Goal: Transaction & Acquisition: Purchase product/service

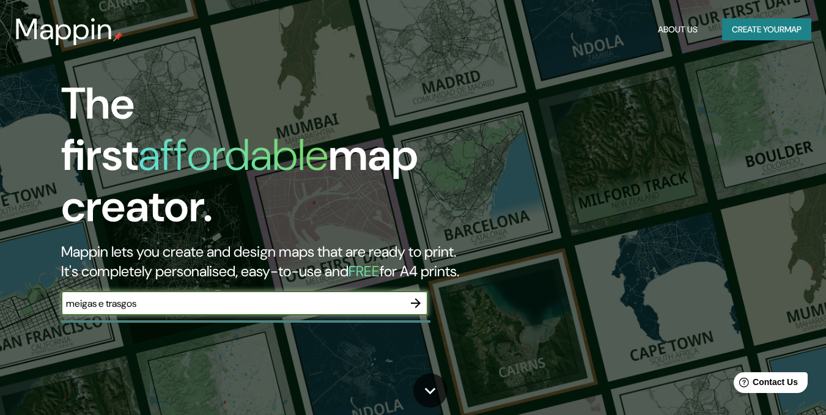
type input "meigas e trasgos"
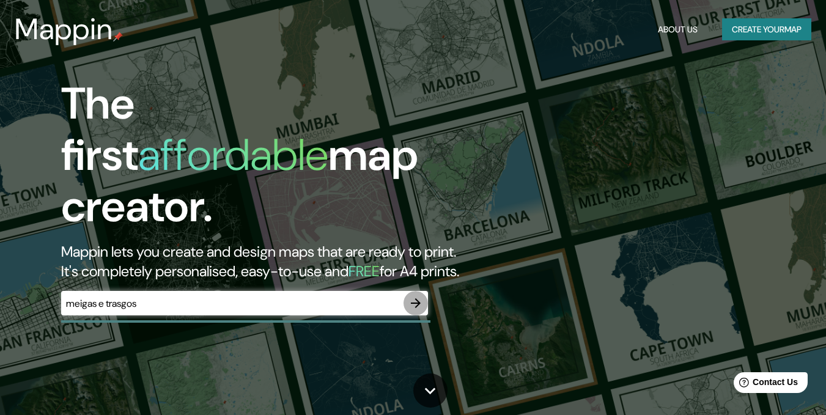
click at [417, 298] on icon "button" at bounding box center [416, 303] width 10 height 10
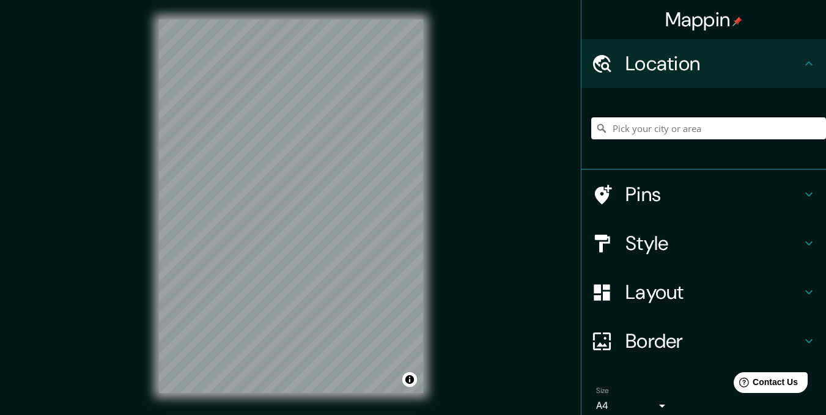
click at [675, 131] on input "Pick your city or area" at bounding box center [708, 128] width 235 height 22
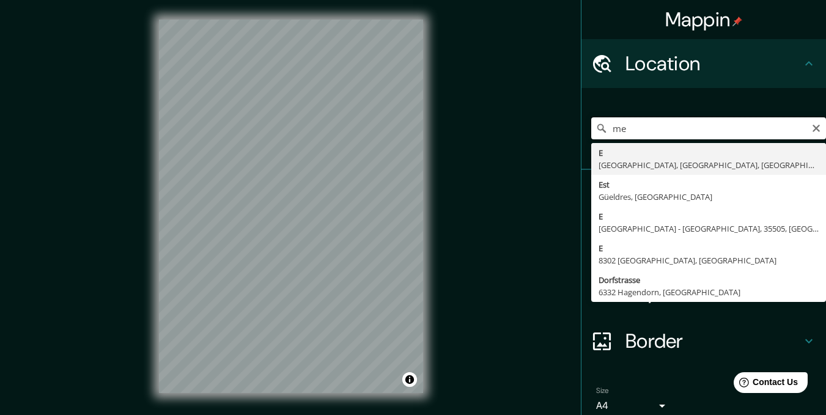
type input "m"
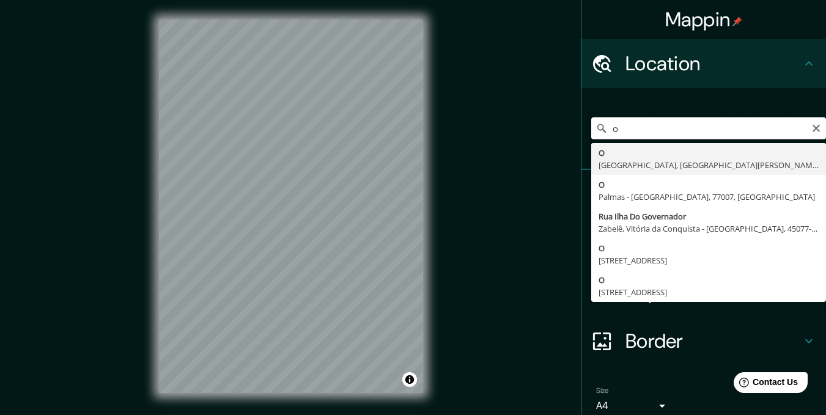
type input "o"
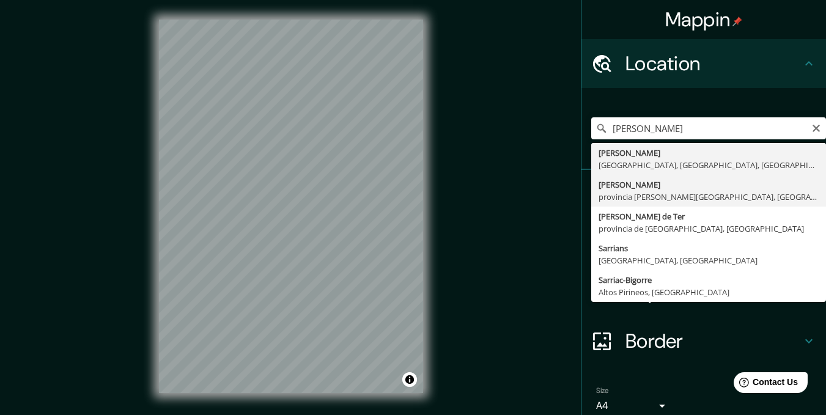
type input "[GEOGRAPHIC_DATA], [GEOGRAPHIC_DATA][PERSON_NAME], [GEOGRAPHIC_DATA]"
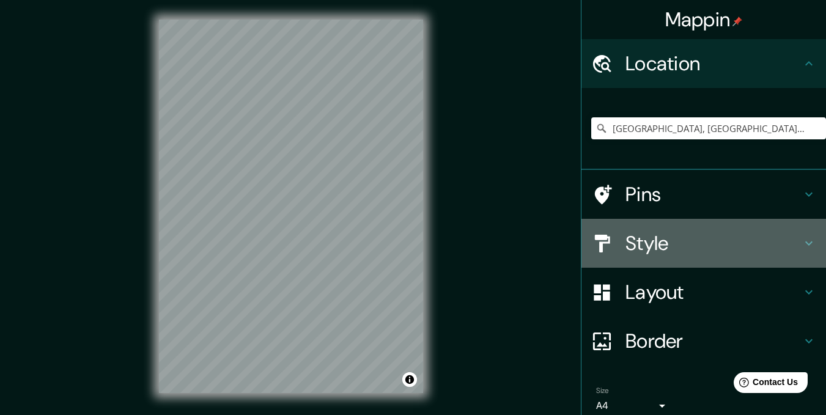
click at [642, 238] on h4 "Style" at bounding box center [713, 243] width 176 height 24
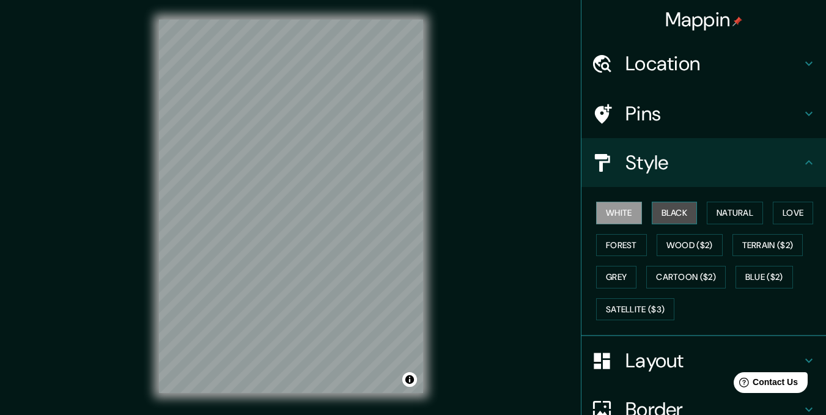
click at [662, 209] on button "Black" at bounding box center [674, 213] width 46 height 23
click at [715, 211] on button "Natural" at bounding box center [734, 213] width 56 height 23
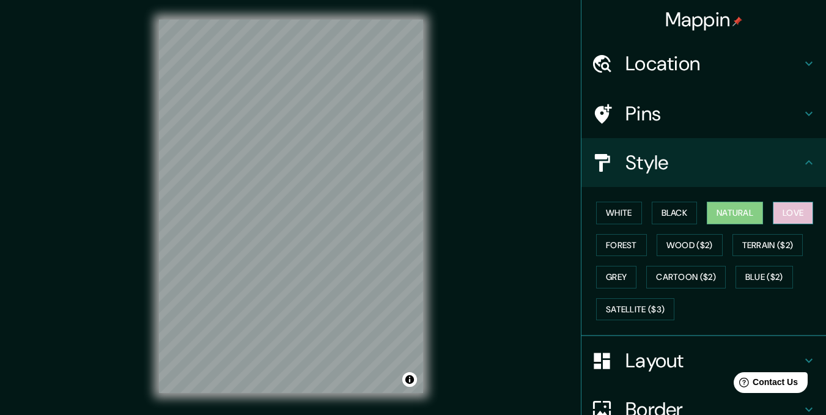
click at [785, 219] on button "Love" at bounding box center [792, 213] width 40 height 23
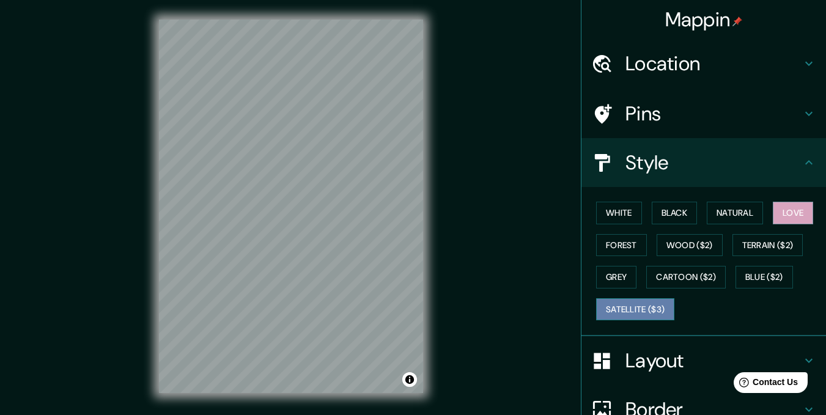
click at [618, 301] on button "Satellite ($3)" at bounding box center [635, 309] width 78 height 23
